Goal: Find specific fact: Find specific fact

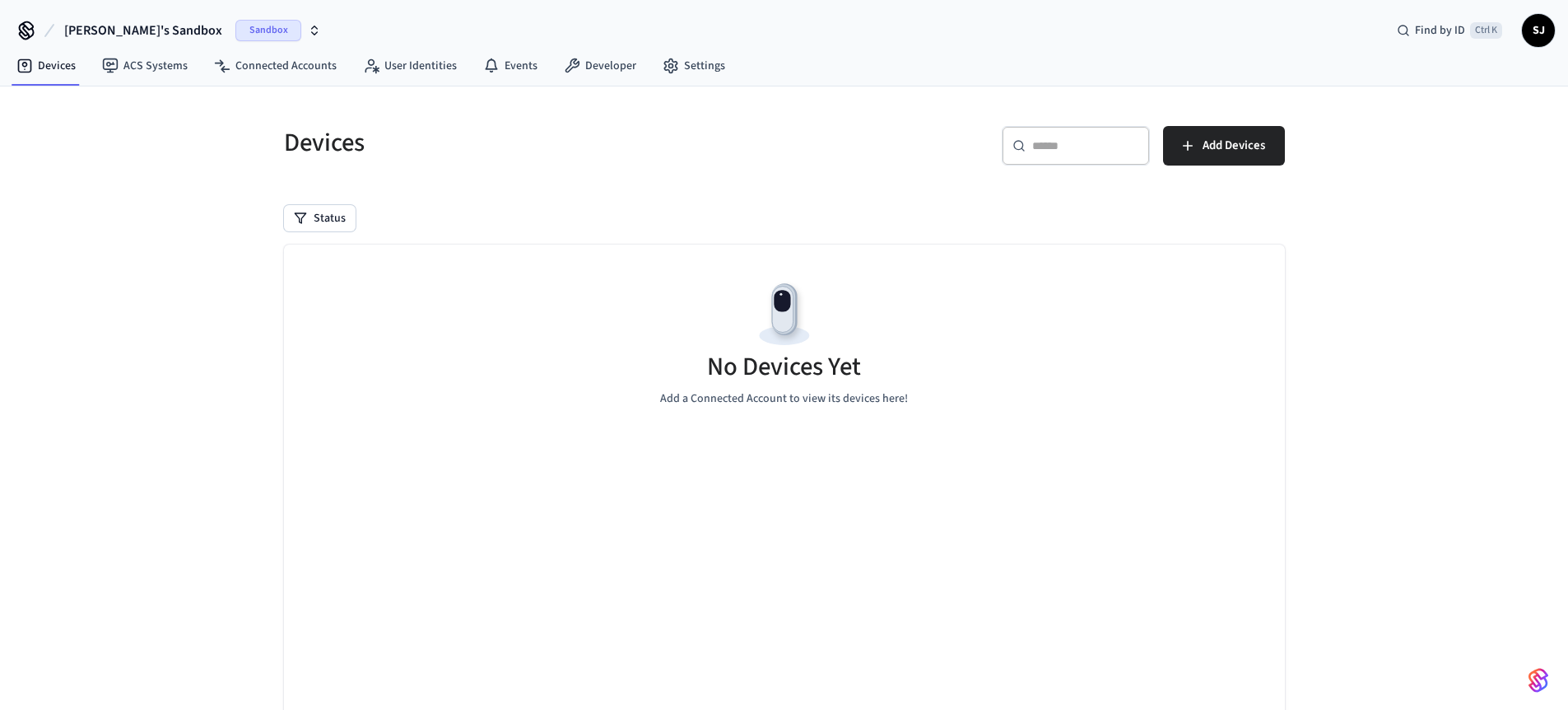
click at [138, 29] on span "[PERSON_NAME]'s Sandbox" at bounding box center [142, 31] width 158 height 20
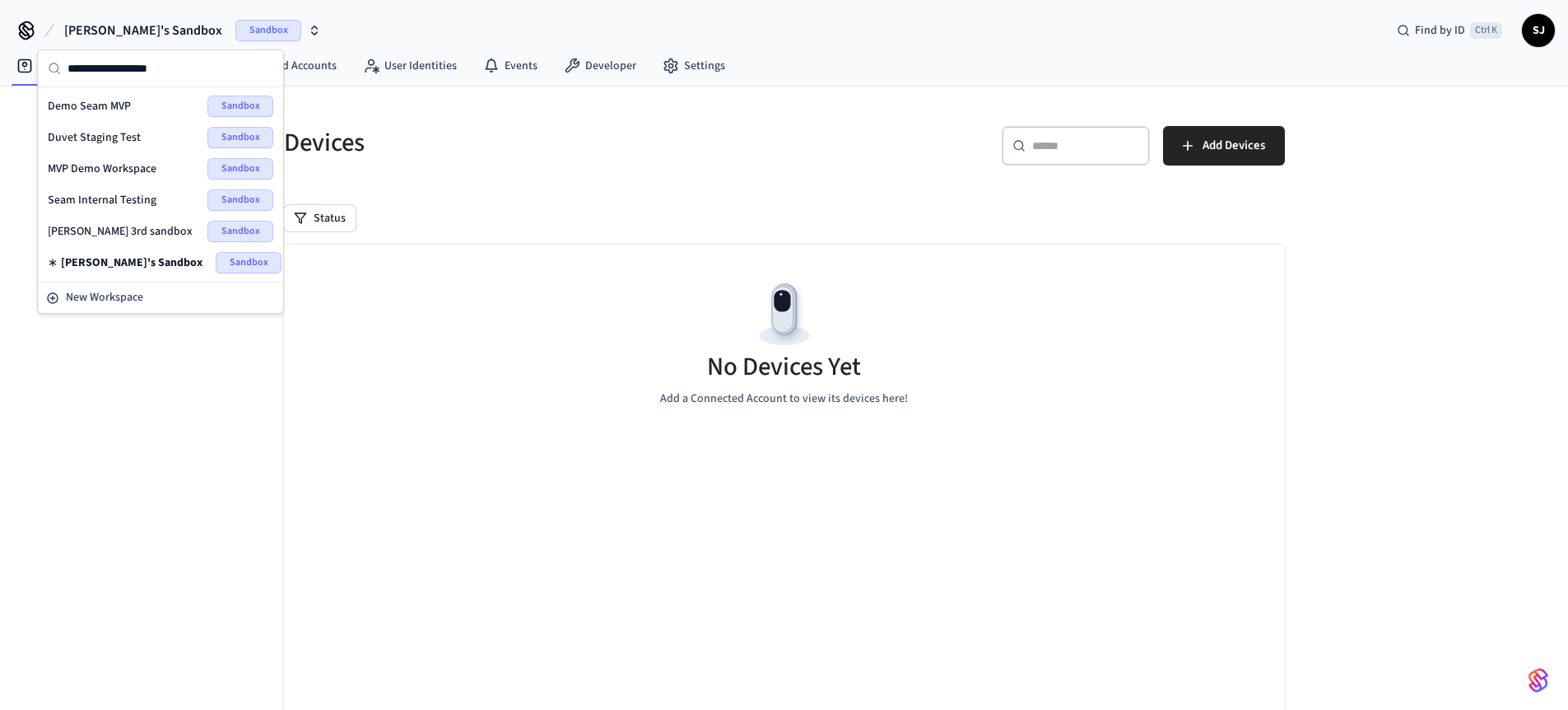
click at [124, 204] on span "Seam Internal Testing" at bounding box center [101, 200] width 109 height 16
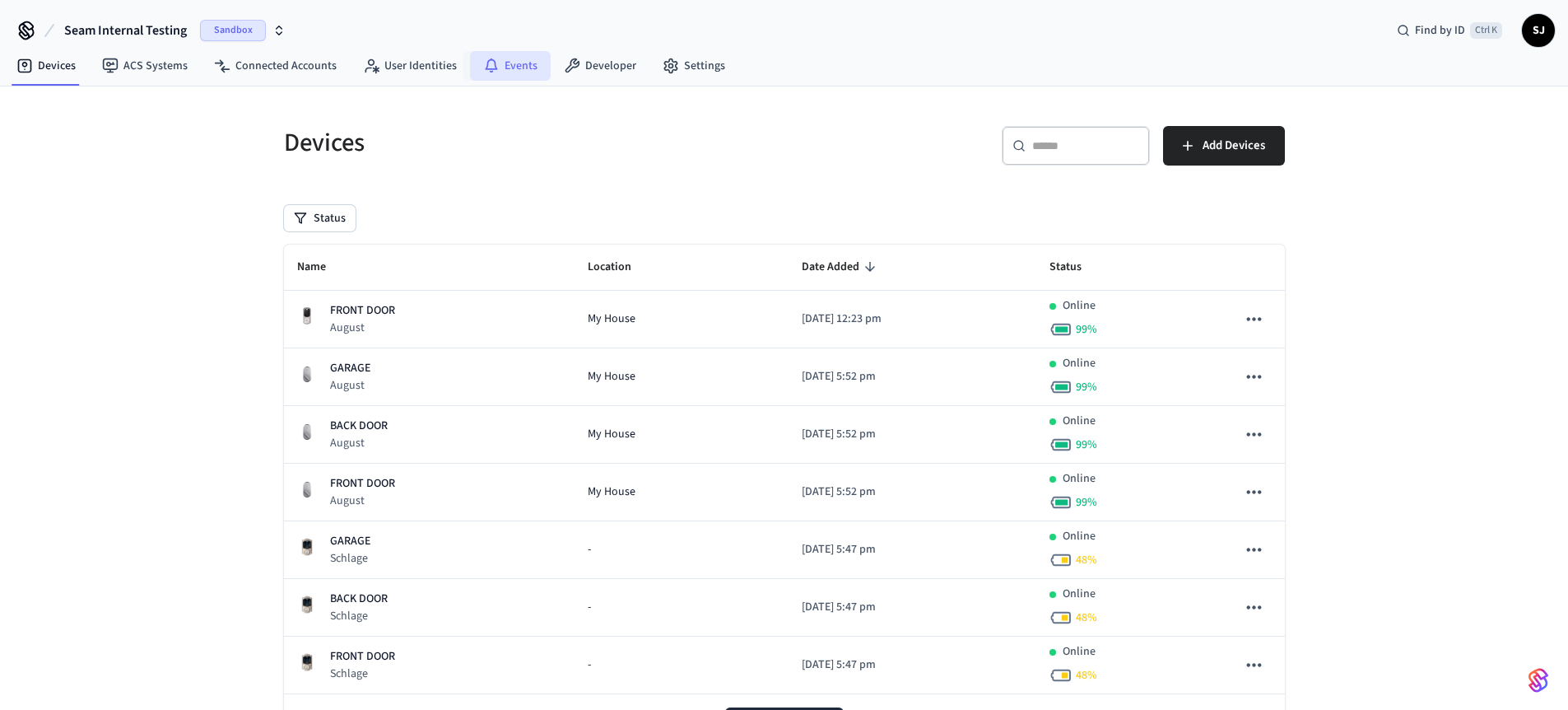
click at [505, 61] on link "Events" at bounding box center [510, 66] width 80 height 29
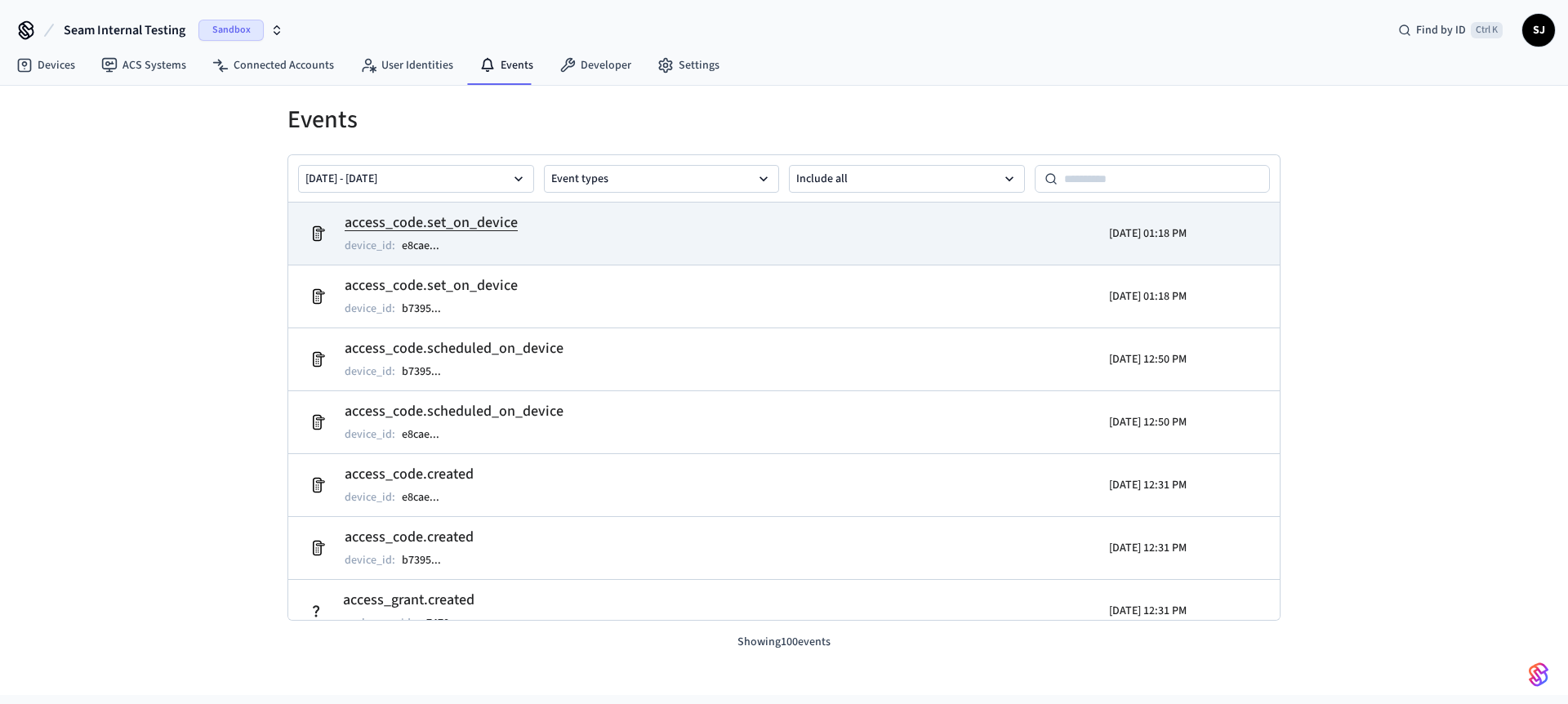
click at [485, 218] on h2 "access_code.set_on_device" at bounding box center [430, 223] width 173 height 23
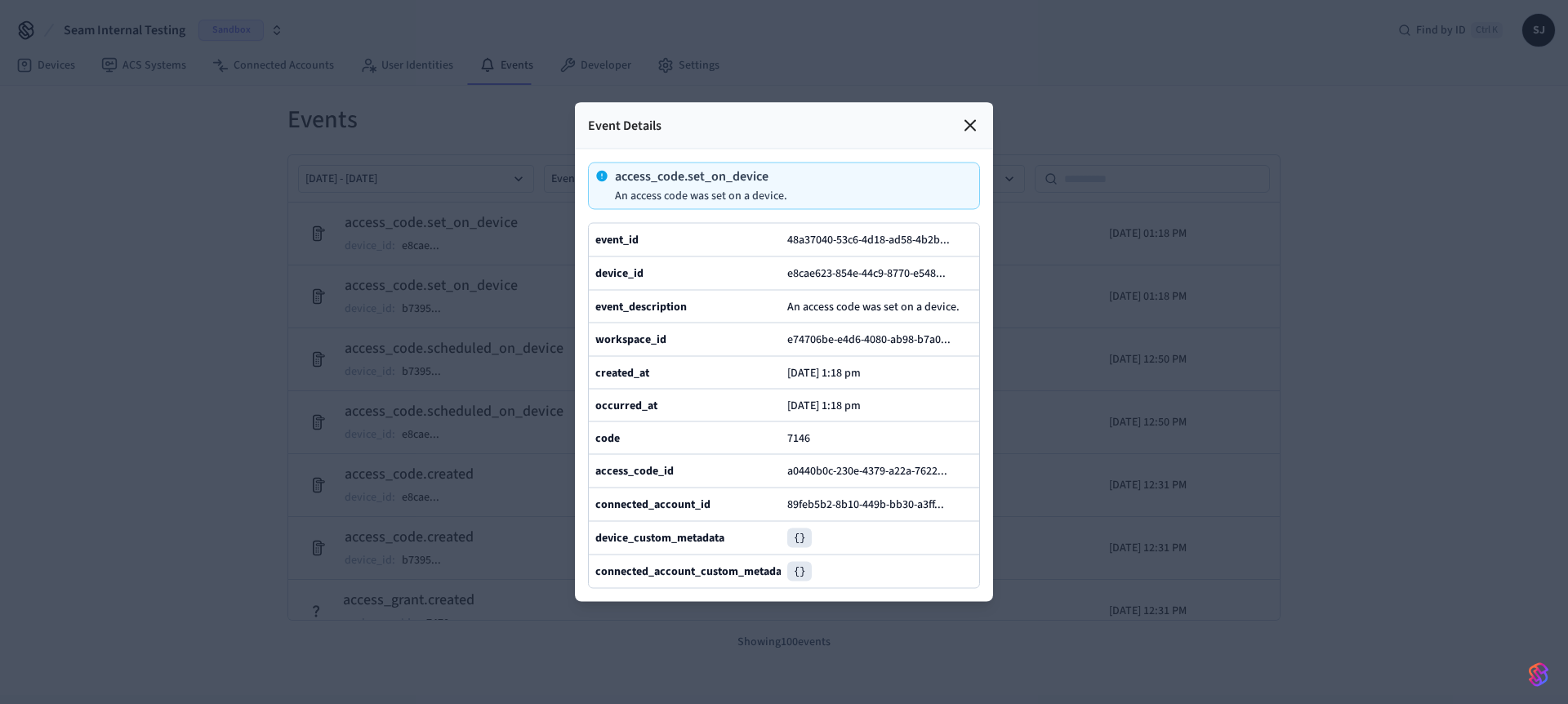
click at [795, 446] on span "7146" at bounding box center [798, 438] width 23 height 16
copy span "7146"
click at [967, 116] on icon at bounding box center [970, 126] width 20 height 20
